Goal: Transaction & Acquisition: Purchase product/service

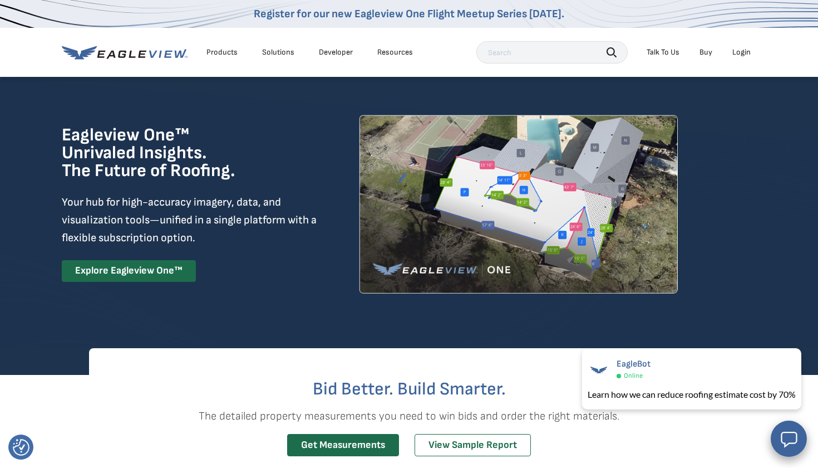
click at [747, 52] on div "Login" at bounding box center [742, 52] width 18 height 10
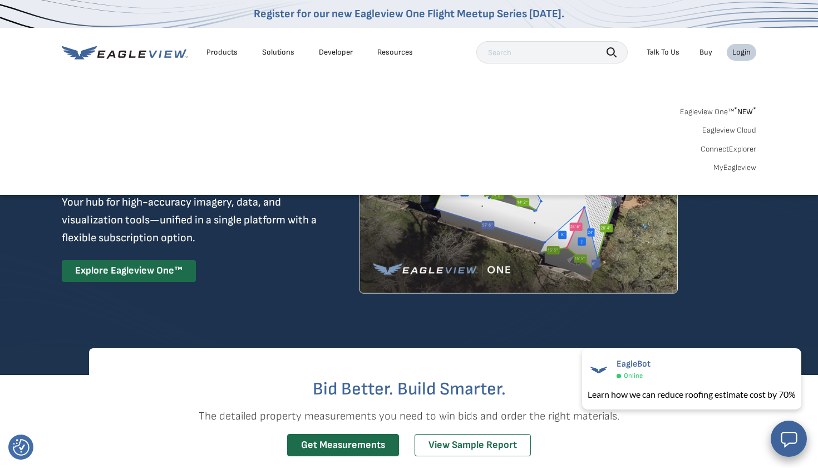
click at [738, 52] on div "Login" at bounding box center [742, 52] width 18 height 10
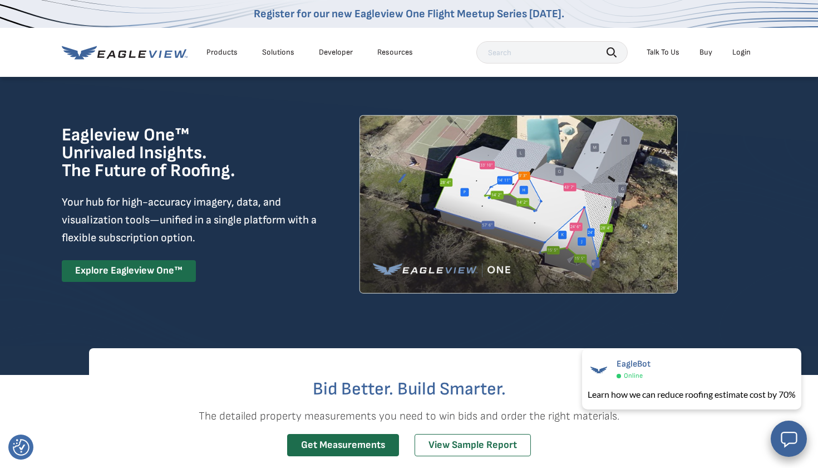
click at [738, 52] on div "Login" at bounding box center [742, 52] width 18 height 10
click at [743, 51] on div "Login" at bounding box center [742, 52] width 18 height 10
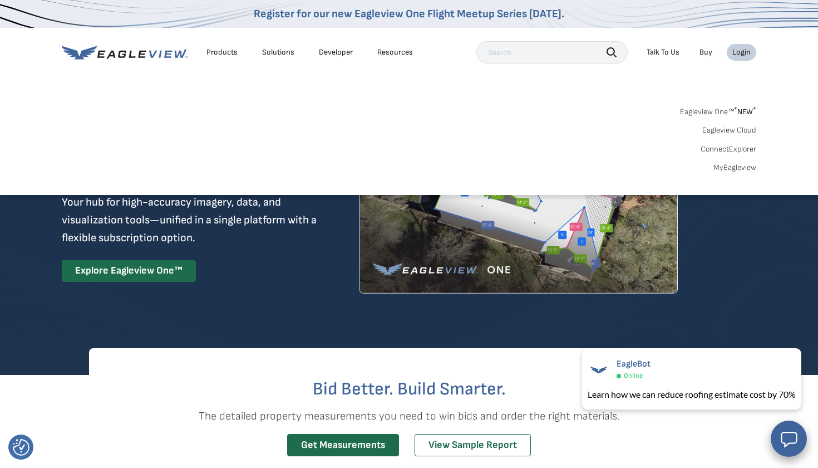
click at [737, 168] on link "MyEagleview" at bounding box center [735, 168] width 43 height 10
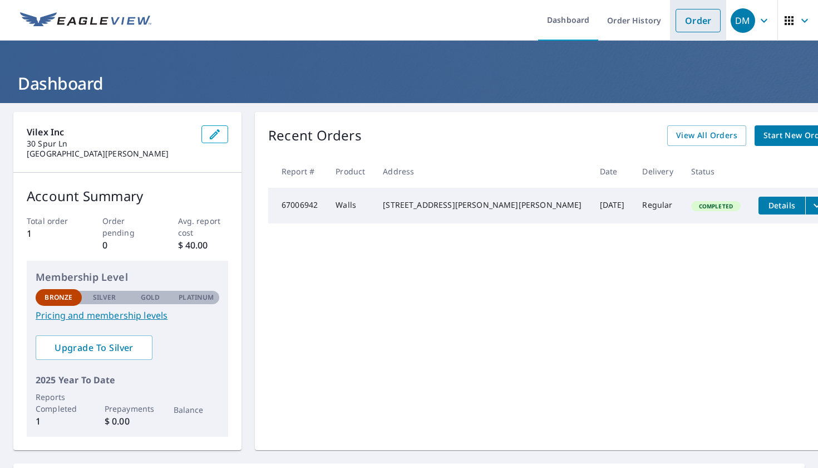
click at [705, 21] on link "Order" at bounding box center [698, 20] width 45 height 23
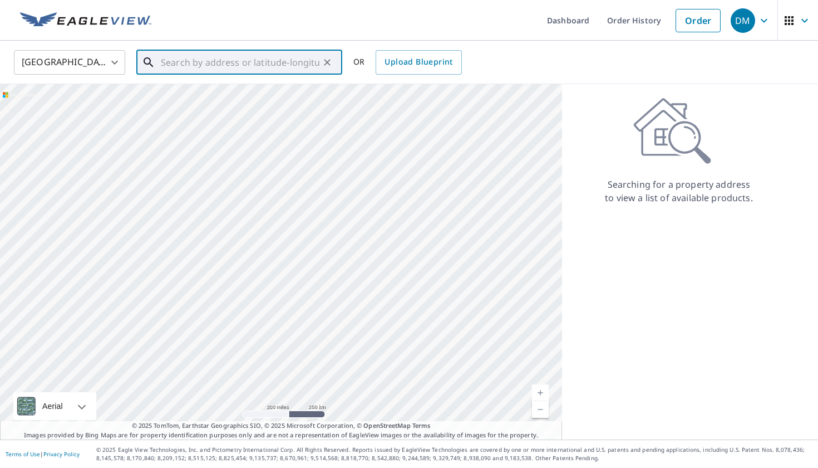
click at [203, 61] on input "text" at bounding box center [240, 62] width 159 height 31
click at [194, 100] on span "79 Frost Fish Rd" at bounding box center [246, 94] width 175 height 13
type input "79 Frost Fish Rd North Chatham, MA 02650"
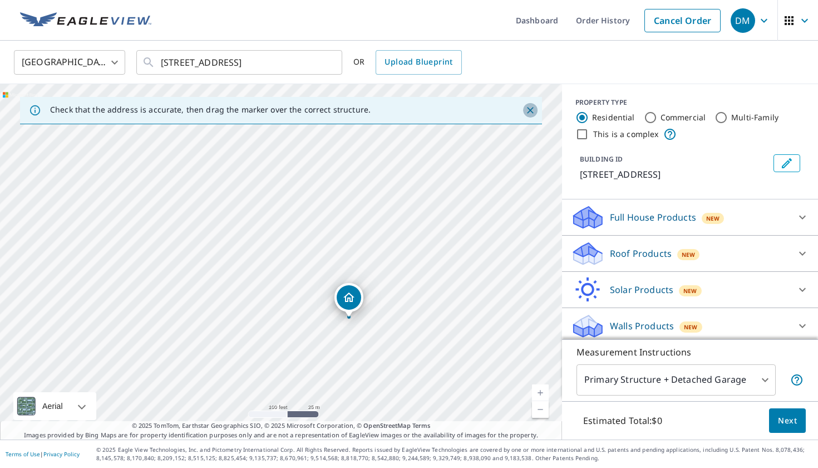
click at [528, 112] on icon "Close" at bounding box center [530, 110] width 11 height 11
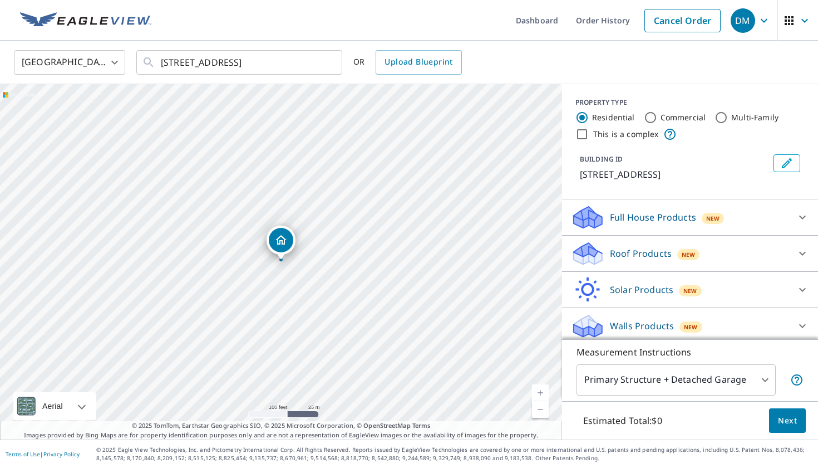
click at [539, 390] on link "Current Level 18, Zoom In" at bounding box center [540, 392] width 17 height 17
click at [539, 390] on link "Current Level 18.99360222880185, Zoom In Disabled" at bounding box center [540, 392] width 17 height 17
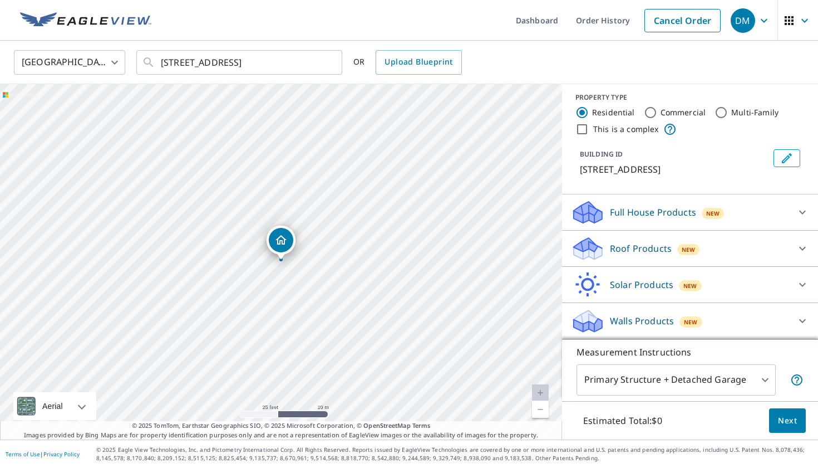
scroll to position [5, 0]
click at [650, 226] on div "Full House Products New Full House™ $105" at bounding box center [690, 212] width 256 height 36
click at [655, 208] on p "Full House Products" at bounding box center [653, 211] width 86 height 13
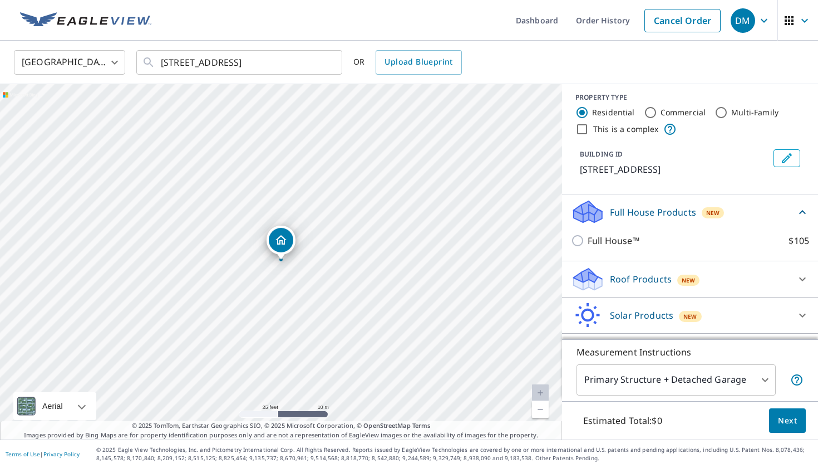
scroll to position [4, 0]
click at [693, 283] on span "New" at bounding box center [688, 280] width 13 height 9
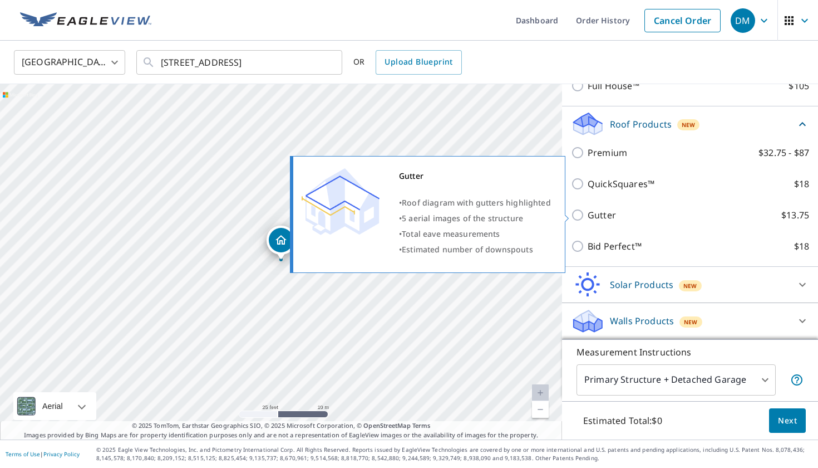
scroll to position [160, 0]
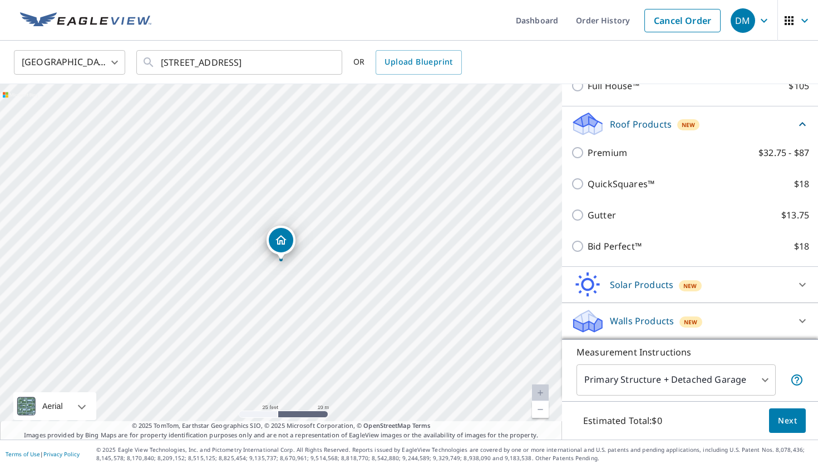
click at [719, 279] on div "Solar Products New" at bounding box center [680, 285] width 218 height 26
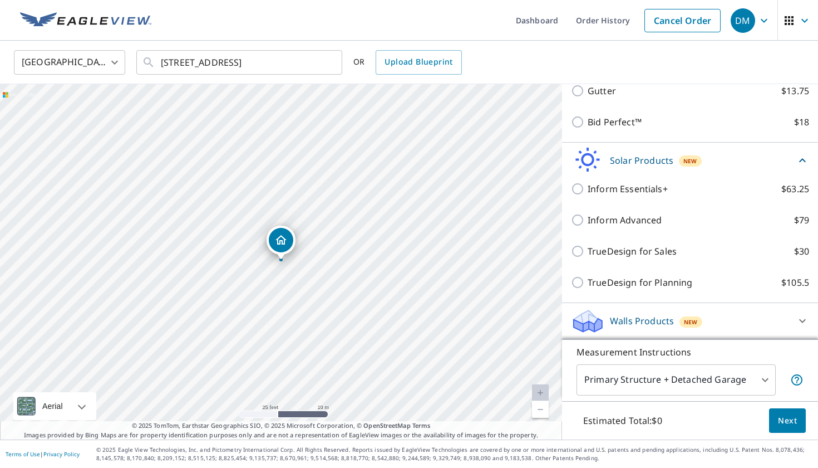
scroll to position [0, 0]
click at [710, 323] on div "Walls Products New" at bounding box center [680, 321] width 218 height 26
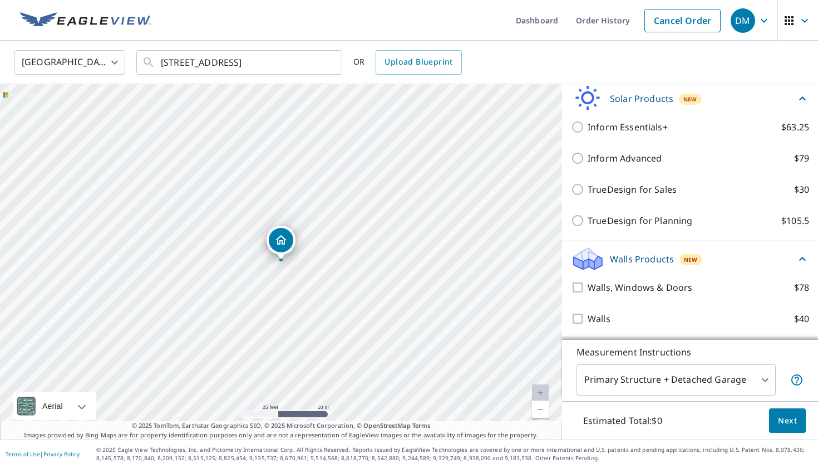
scroll to position [346, 0]
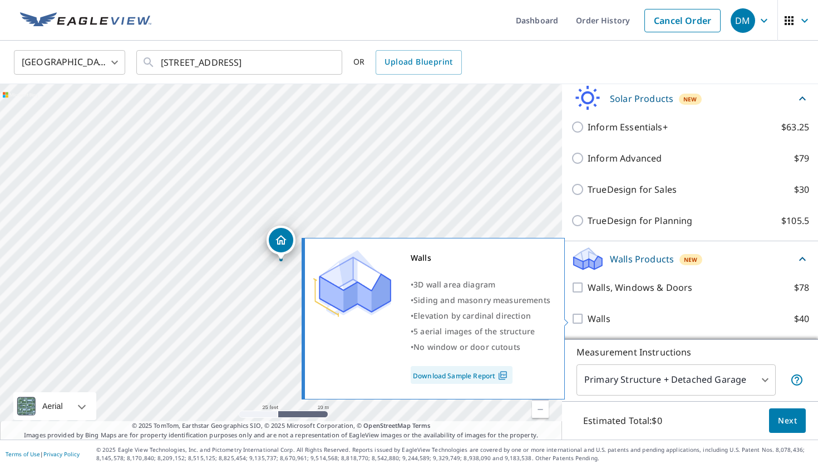
click at [604, 321] on p "Walls" at bounding box center [599, 318] width 23 height 13
click at [588, 321] on input "Walls $40" at bounding box center [579, 318] width 17 height 13
checkbox input "true"
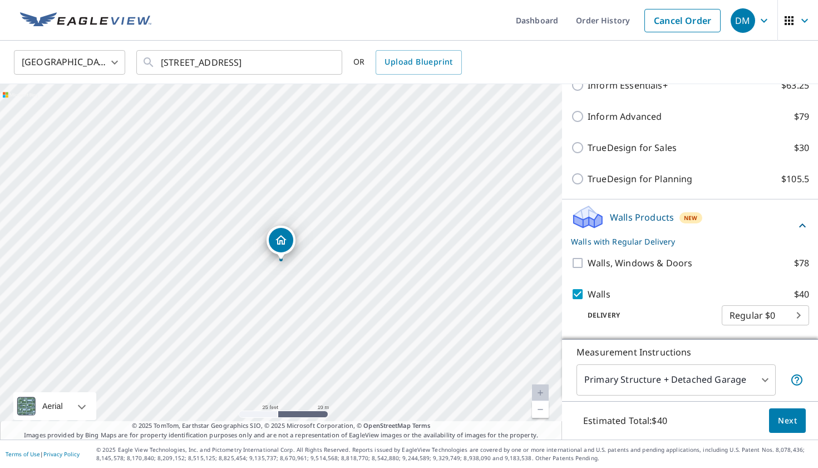
scroll to position [387, 0]
click at [779, 311] on body "DM DM Dashboard Order History Cancel Order DM United States US ​ 79 Frost Fish …" at bounding box center [409, 234] width 818 height 468
click at [779, 311] on ul "Regular $0" at bounding box center [765, 314] width 87 height 29
click at [634, 292] on div at bounding box center [409, 234] width 818 height 468
click at [793, 311] on body "DM DM Dashboard Order History Cancel Order DM United States US ​ 79 Frost Fish …" at bounding box center [409, 234] width 818 height 468
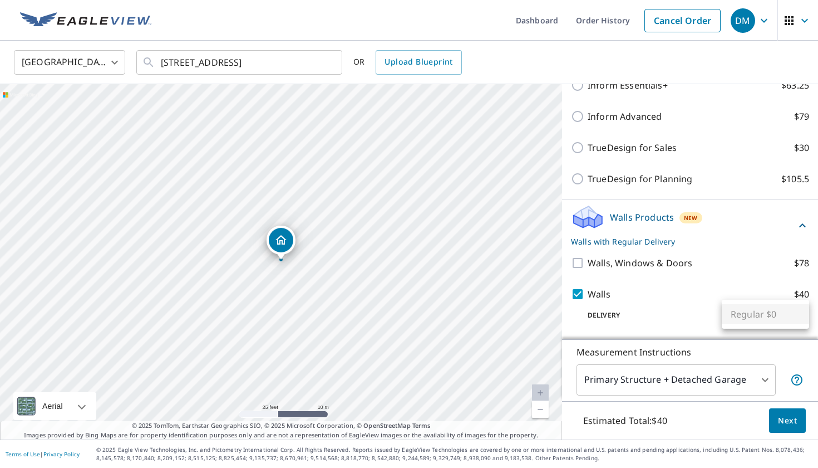
click at [793, 311] on ul "Regular $0" at bounding box center [765, 314] width 87 height 29
click at [696, 381] on div at bounding box center [409, 234] width 818 height 468
click at [696, 381] on body "DM DM Dashboard Order History Cancel Order DM United States US ​ 79 Frost Fish …" at bounding box center [409, 234] width 818 height 468
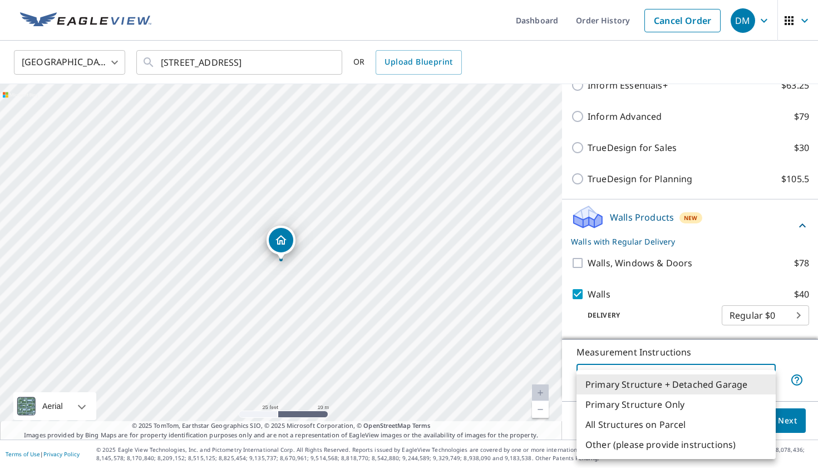
click at [696, 381] on li "Primary Structure + Detached Garage" at bounding box center [676, 384] width 199 height 20
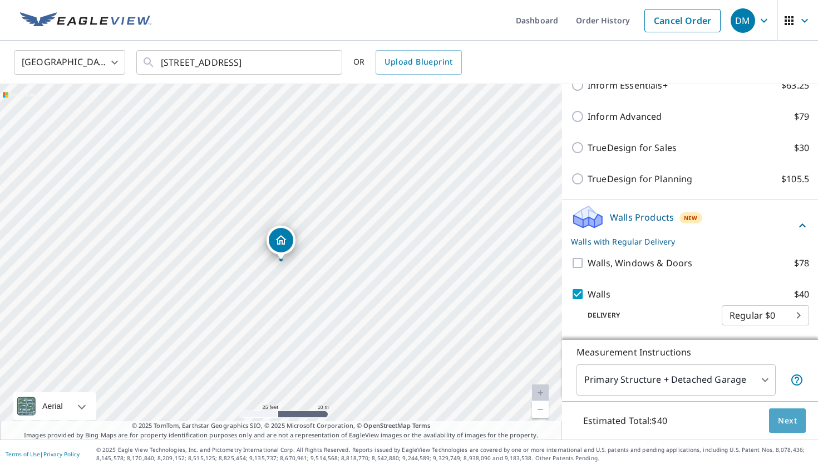
click at [789, 424] on span "Next" at bounding box center [787, 421] width 19 height 14
